Goal: Task Accomplishment & Management: Use online tool/utility

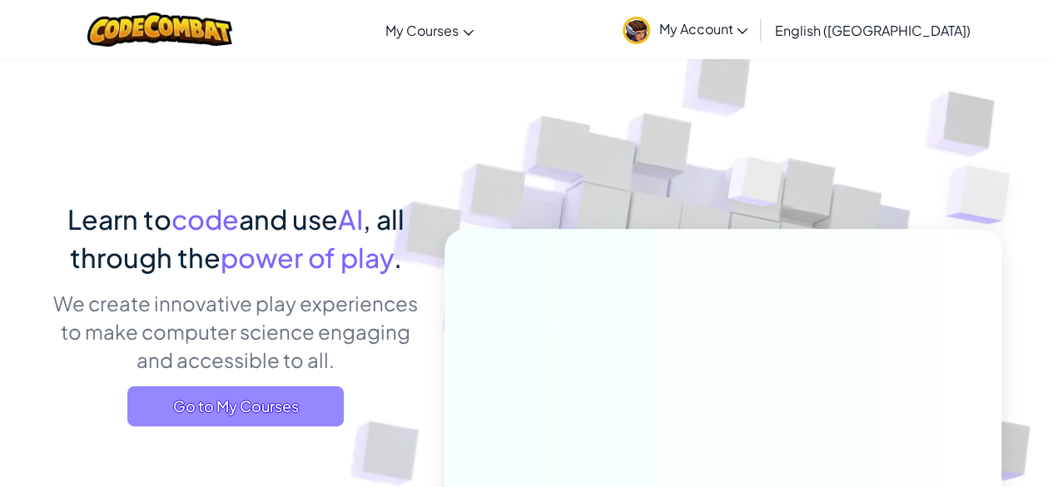
click at [323, 400] on span "Go to My Courses" at bounding box center [235, 406] width 216 height 40
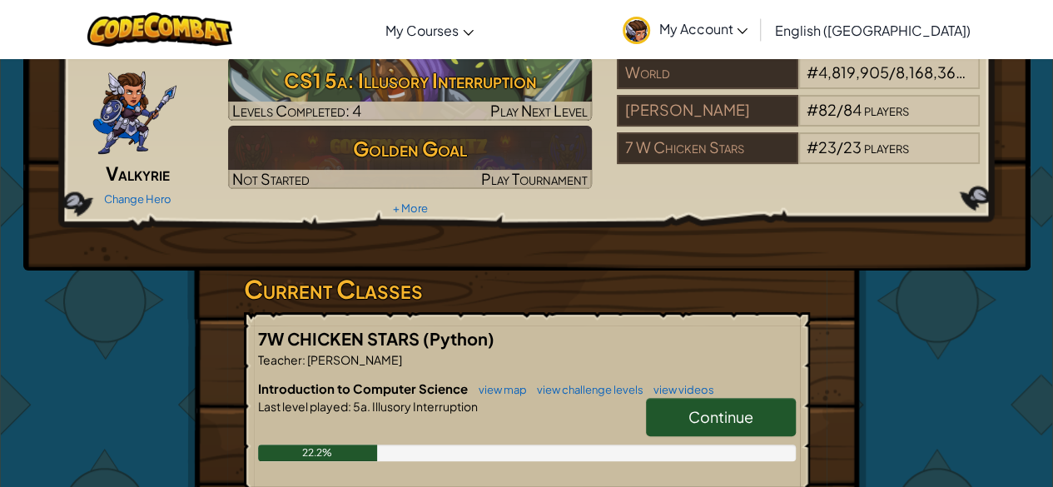
scroll to position [72, 0]
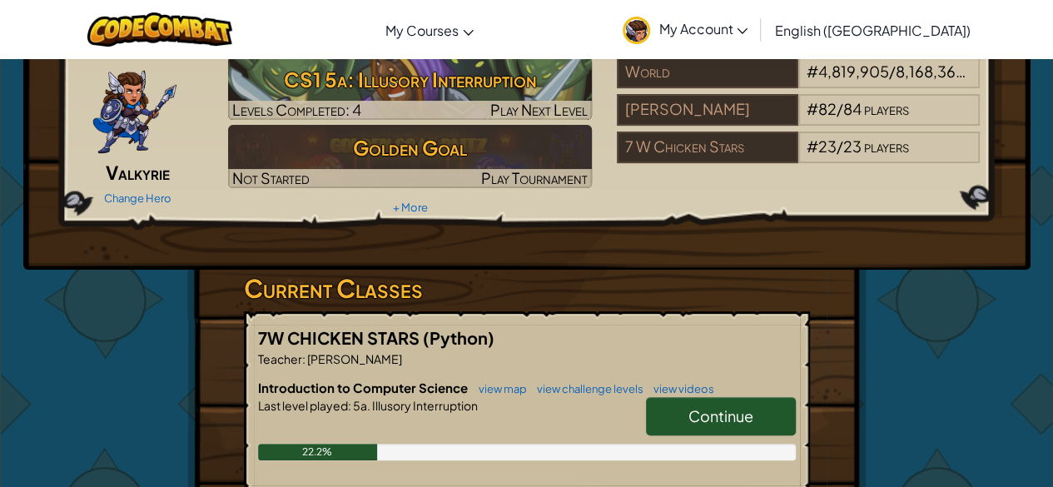
click at [669, 414] on link "Continue" at bounding box center [721, 416] width 150 height 38
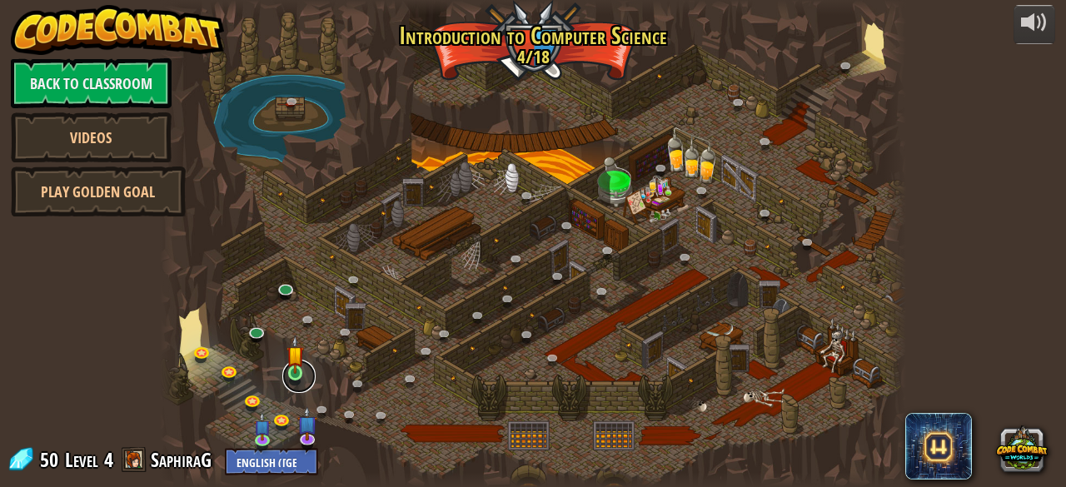
click at [304, 370] on link at bounding box center [298, 376] width 33 height 33
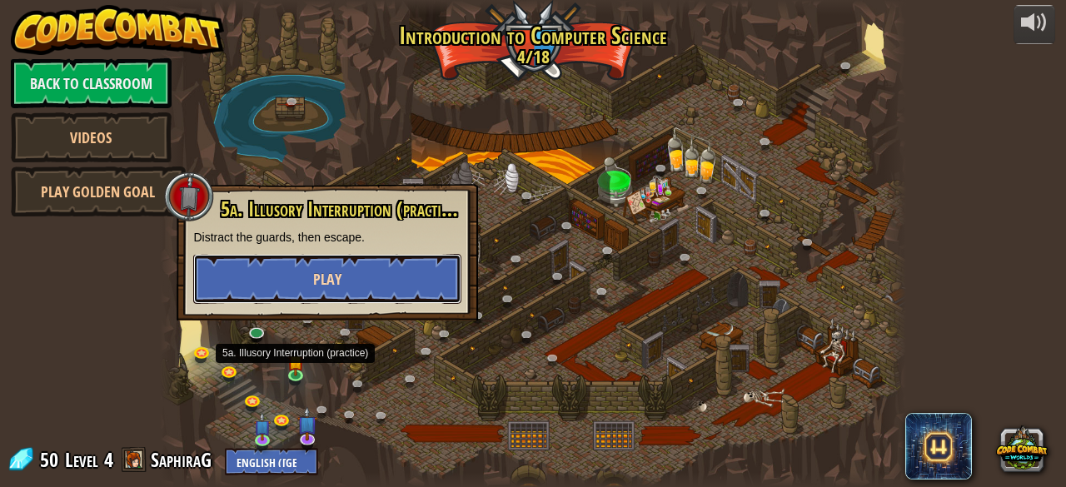
click at [403, 254] on button "Play" at bounding box center [327, 279] width 268 height 50
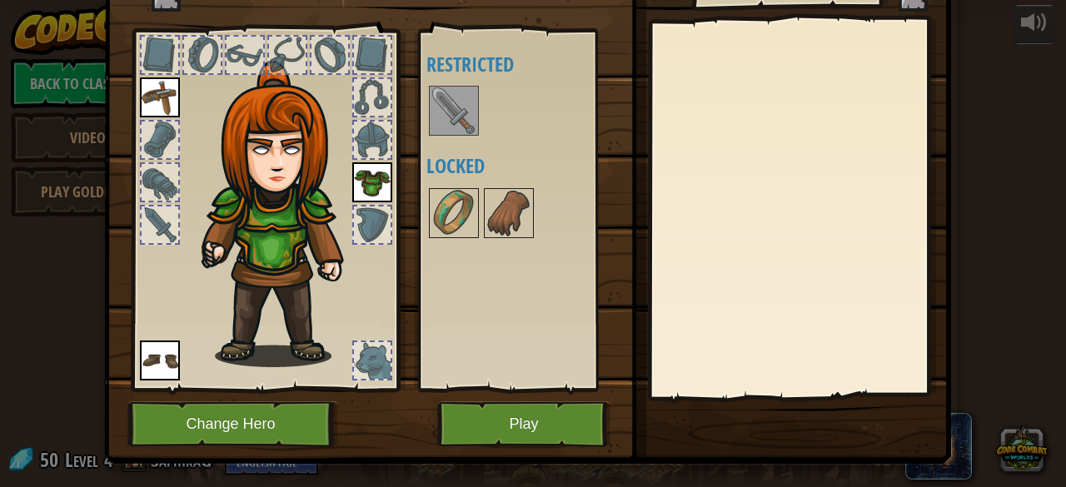
scroll to position [85, 0]
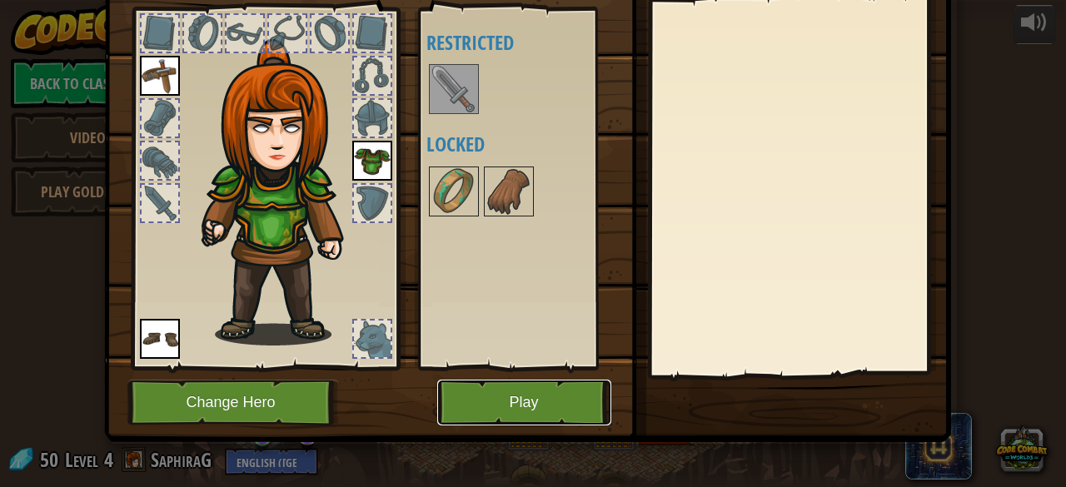
click at [521, 417] on button "Play" at bounding box center [524, 403] width 174 height 46
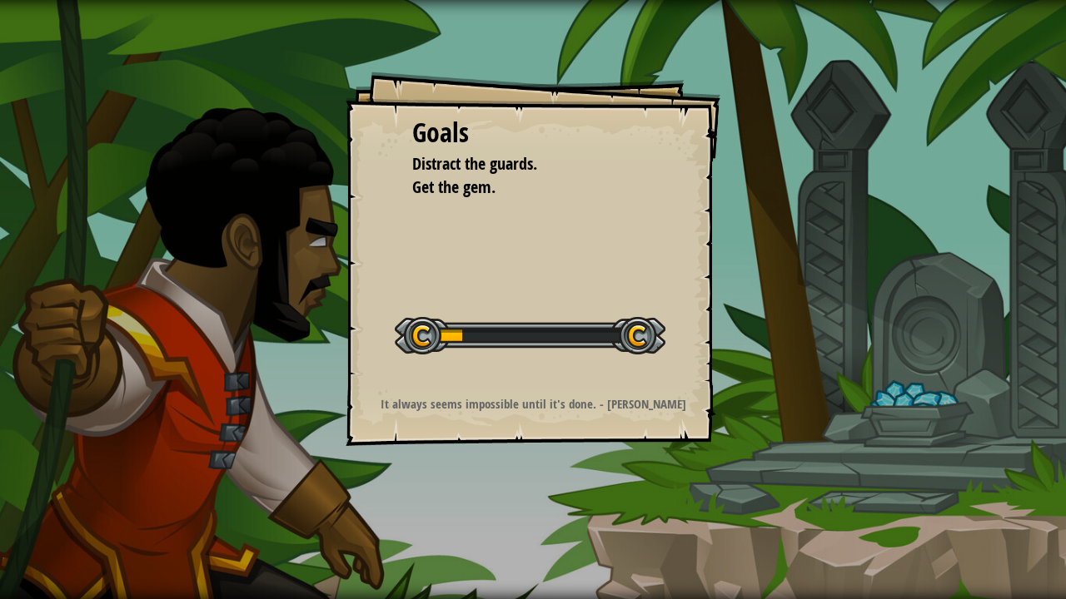
click at [792, 200] on div "Goals Distract the guards. Get the gem. Start Level Error loading from server. …" at bounding box center [533, 299] width 1066 height 599
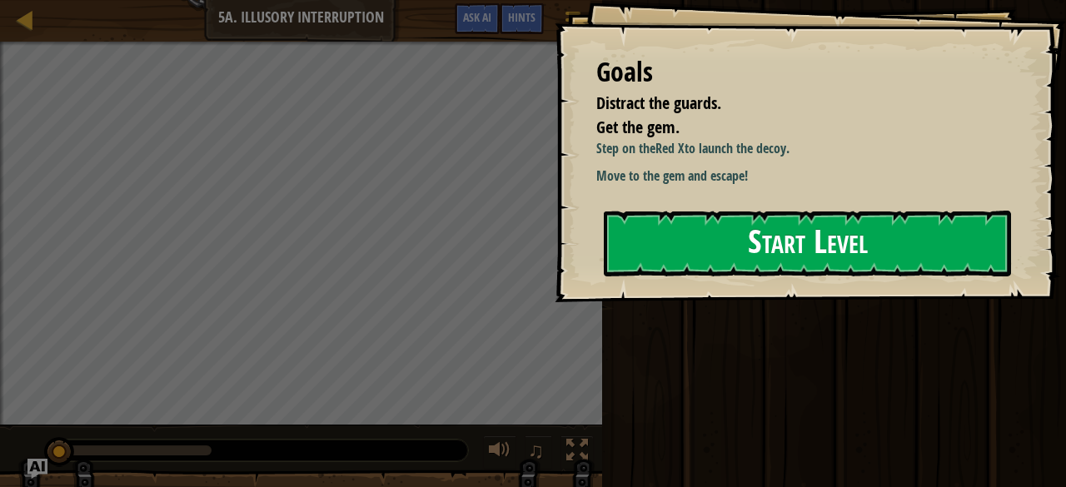
click at [774, 228] on button "Start Level" at bounding box center [807, 244] width 407 height 66
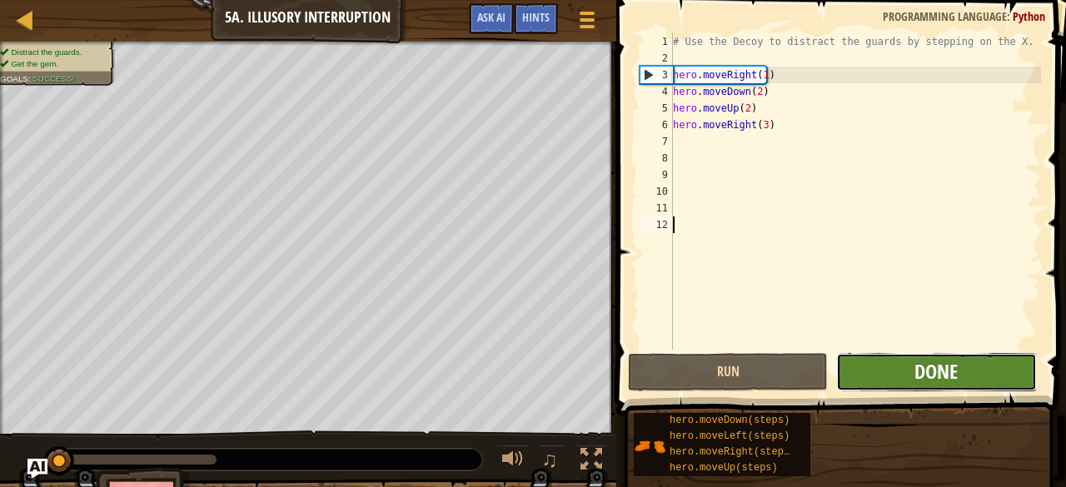
click at [937, 380] on span "Done" at bounding box center [935, 371] width 43 height 27
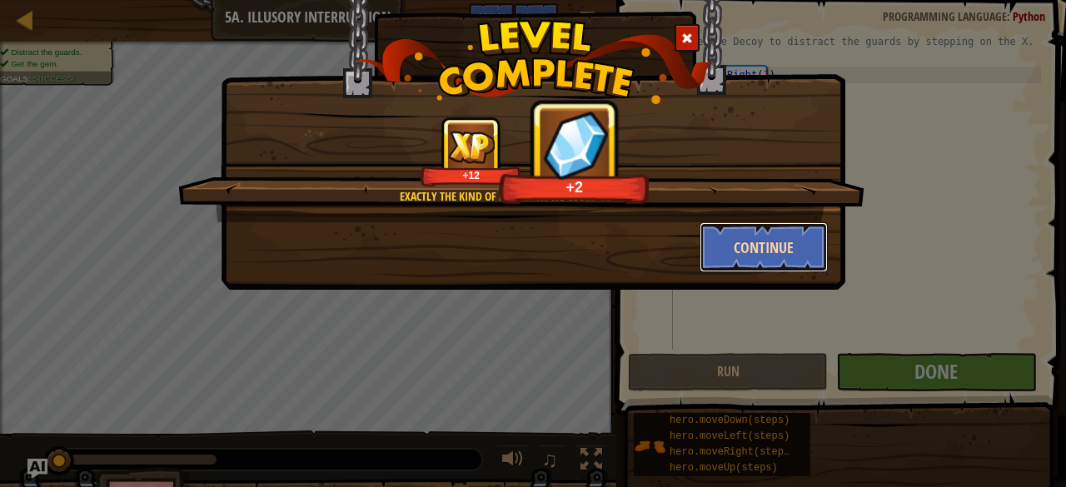
click at [770, 246] on button "Continue" at bounding box center [763, 247] width 129 height 50
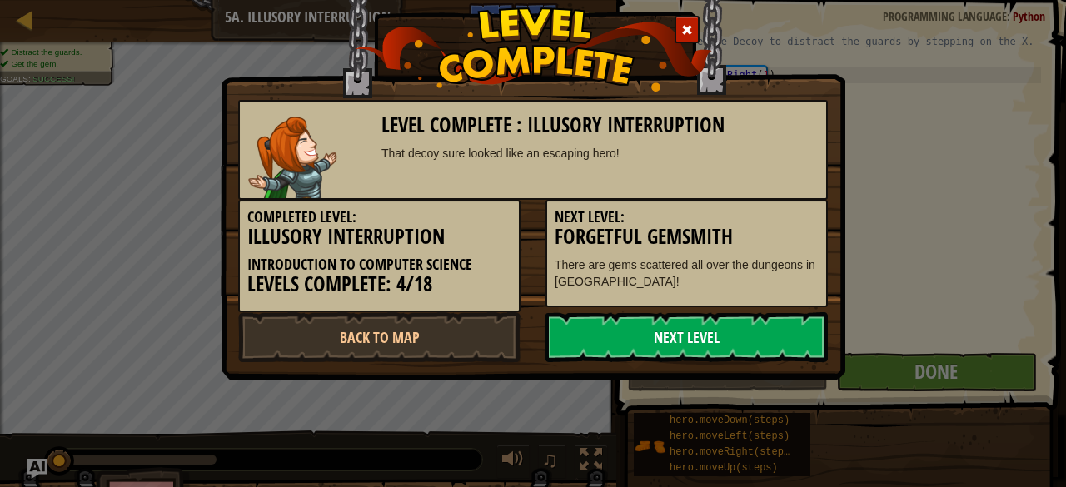
click at [736, 346] on link "Next Level" at bounding box center [686, 337] width 282 height 50
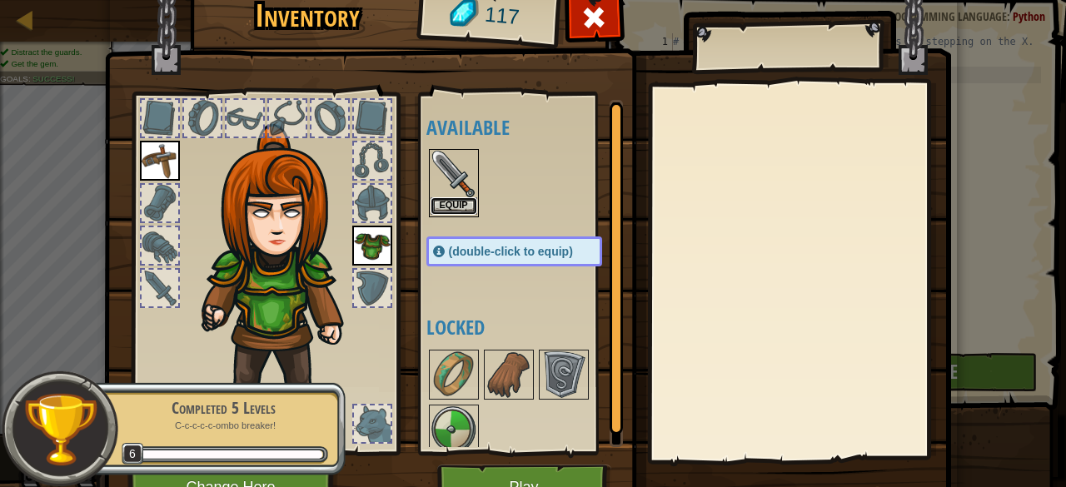
click at [450, 204] on button "Equip" at bounding box center [453, 205] width 47 height 17
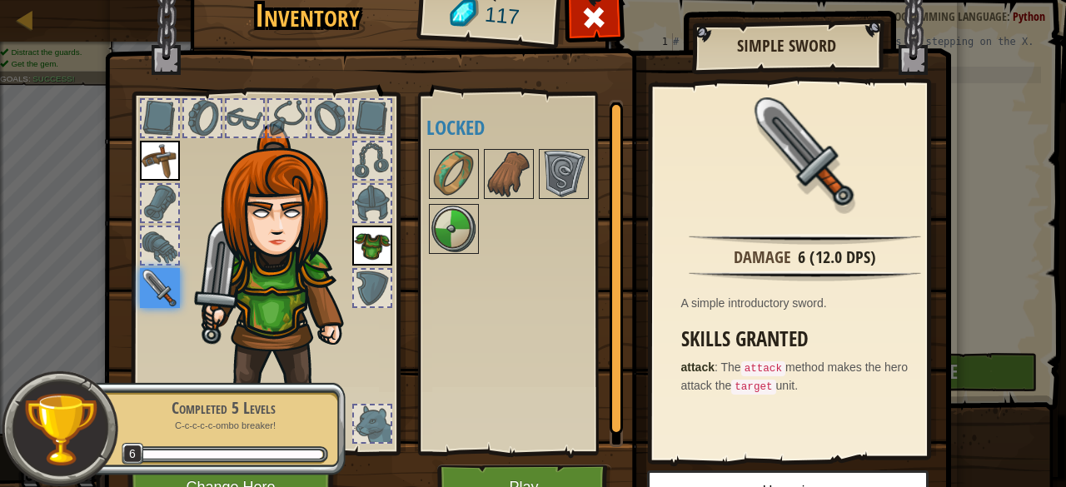
click at [145, 241] on div at bounding box center [160, 245] width 37 height 37
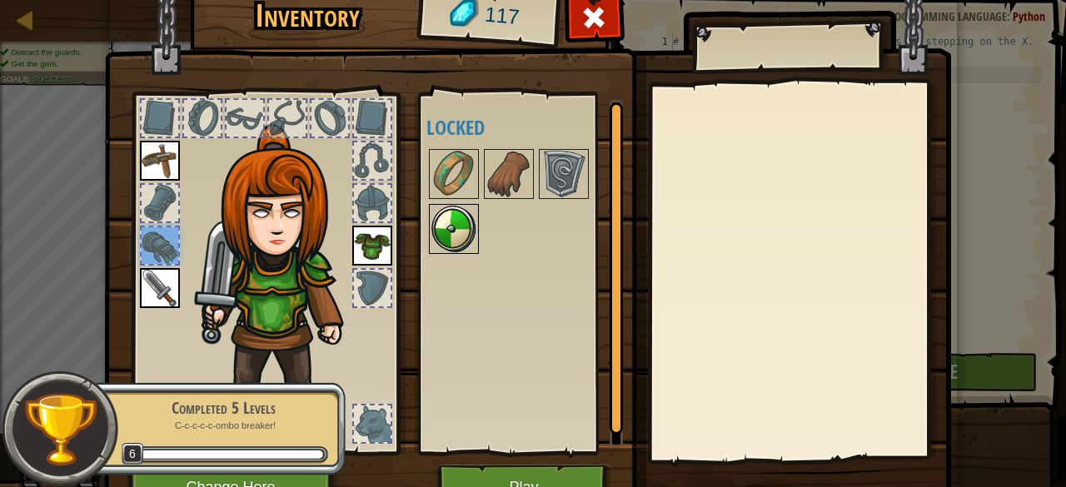
click at [463, 208] on img at bounding box center [453, 229] width 47 height 47
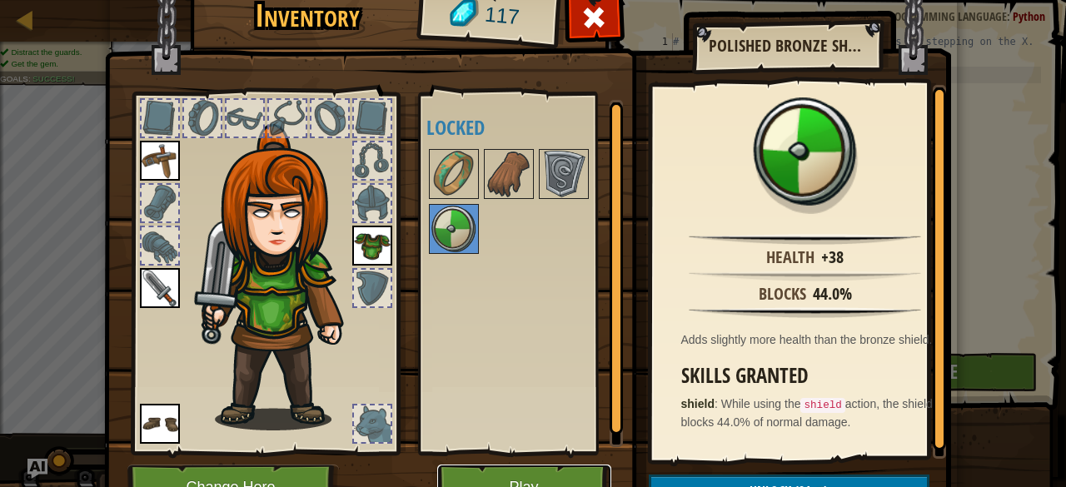
click at [530, 465] on button "Play" at bounding box center [524, 488] width 174 height 46
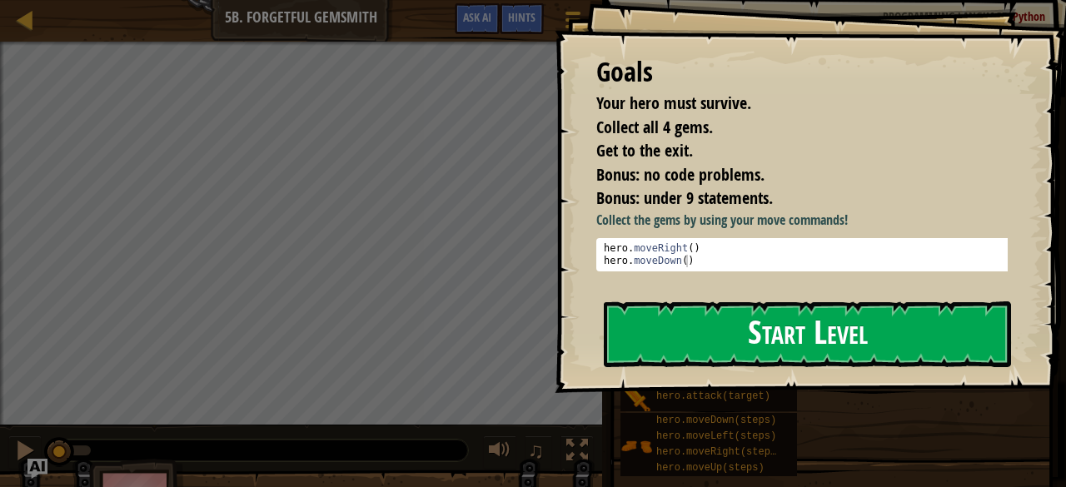
click at [804, 317] on button "Start Level" at bounding box center [807, 334] width 407 height 66
